Goal: Find specific page/section: Find specific page/section

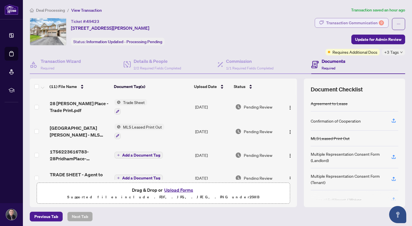
click at [354, 22] on div "Transaction Communication 9" at bounding box center [355, 22] width 58 height 9
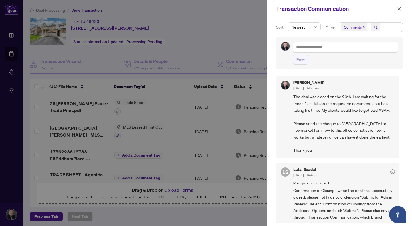
click at [219, 42] on div at bounding box center [206, 113] width 412 height 226
click at [375, 26] on div "+1" at bounding box center [375, 27] width 5 height 6
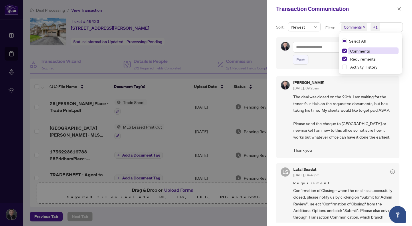
click at [377, 27] on div "+1" at bounding box center [375, 27] width 5 height 6
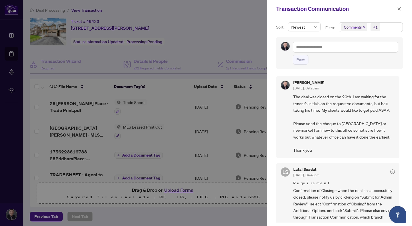
click at [254, 30] on div at bounding box center [206, 113] width 412 height 226
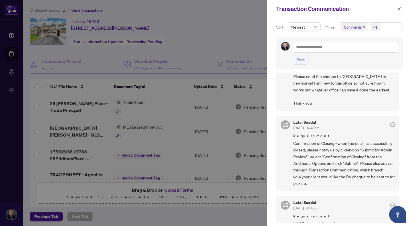
scroll to position [53, 0]
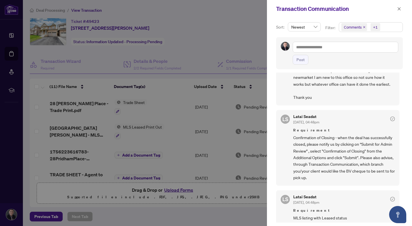
click at [391, 121] on div at bounding box center [393, 118] width 5 height 7
click at [392, 119] on icon "check-circle" at bounding box center [393, 119] width 2 height 2
click at [392, 199] on icon "check-circle" at bounding box center [393, 200] width 2 height 2
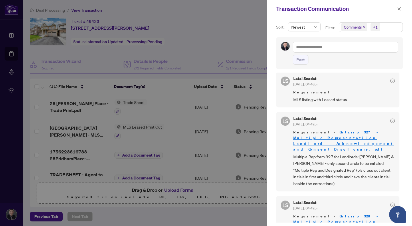
scroll to position [176, 0]
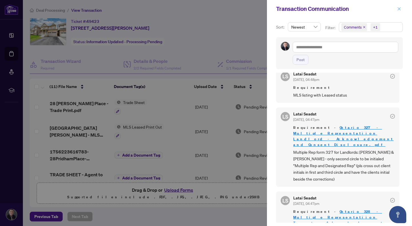
click at [399, 9] on icon "close" at bounding box center [399, 8] width 3 height 3
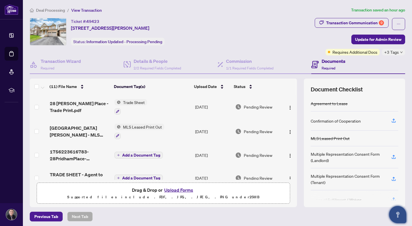
click at [396, 219] on button "Open asap" at bounding box center [397, 214] width 17 height 17
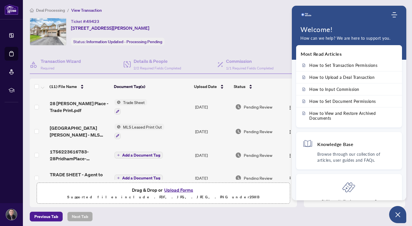
click at [399, 11] on div "Home Knowledge Base Submit Ticket" at bounding box center [349, 14] width 115 height 11
click at [393, 15] on icon "Modules Menu" at bounding box center [395, 15] width 6 height 6
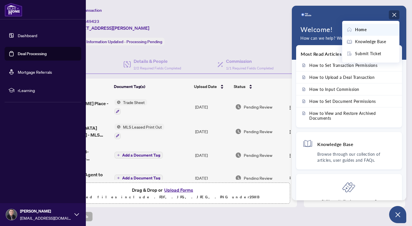
click at [17, 15] on img at bounding box center [14, 10] width 18 height 14
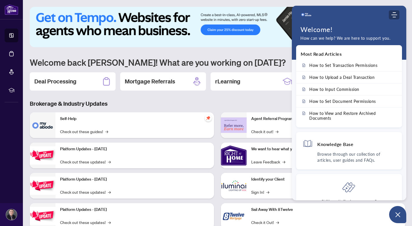
click at [397, 17] on div "Modules Menu" at bounding box center [394, 15] width 7 height 6
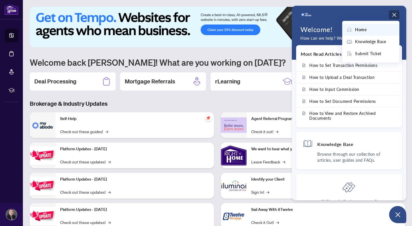
click at [365, 27] on span "Home" at bounding box center [360, 30] width 11 height 6
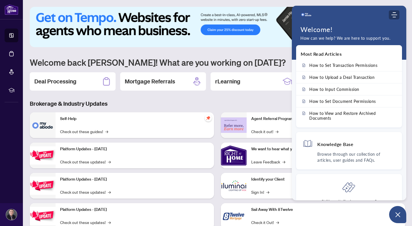
click at [395, 16] on icon "Modules Menu" at bounding box center [395, 15] width 6 height 6
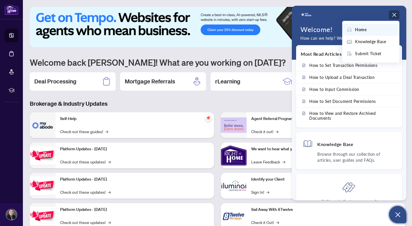
click at [398, 214] on icon "Open asap" at bounding box center [398, 215] width 7 height 7
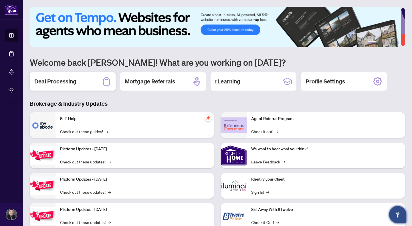
click at [63, 81] on h2 "Deal Processing" at bounding box center [55, 82] width 42 height 8
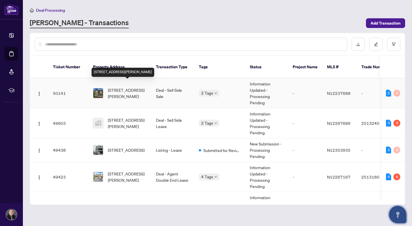
click at [140, 87] on span "[STREET_ADDRESS][PERSON_NAME]" at bounding box center [127, 93] width 39 height 13
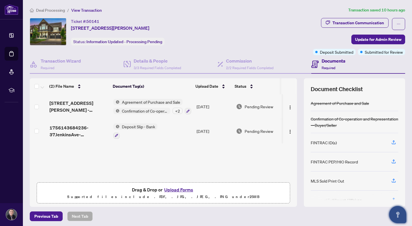
scroll to position [0, 0]
